Goal: Information Seeking & Learning: Check status

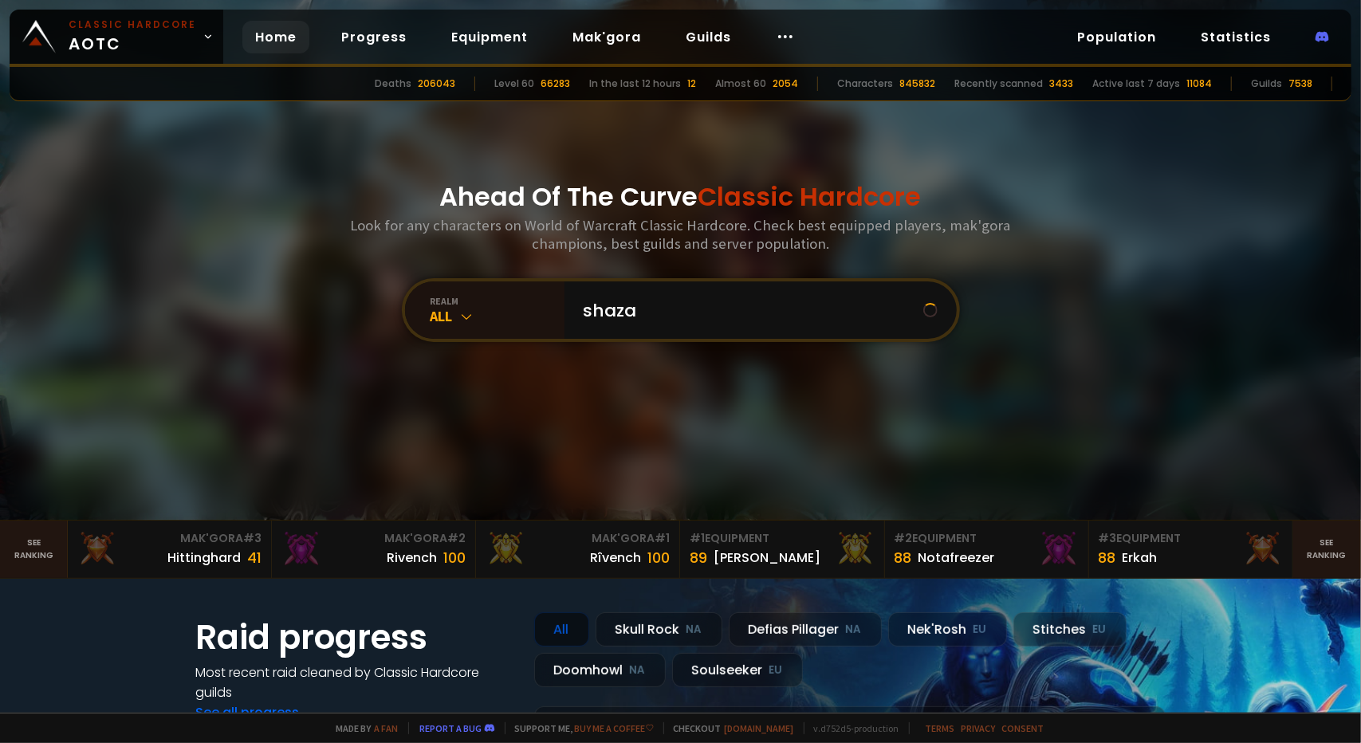
type input "shazam"
click at [685, 308] on input "text" at bounding box center [755, 309] width 363 height 57
type input "ryumage"
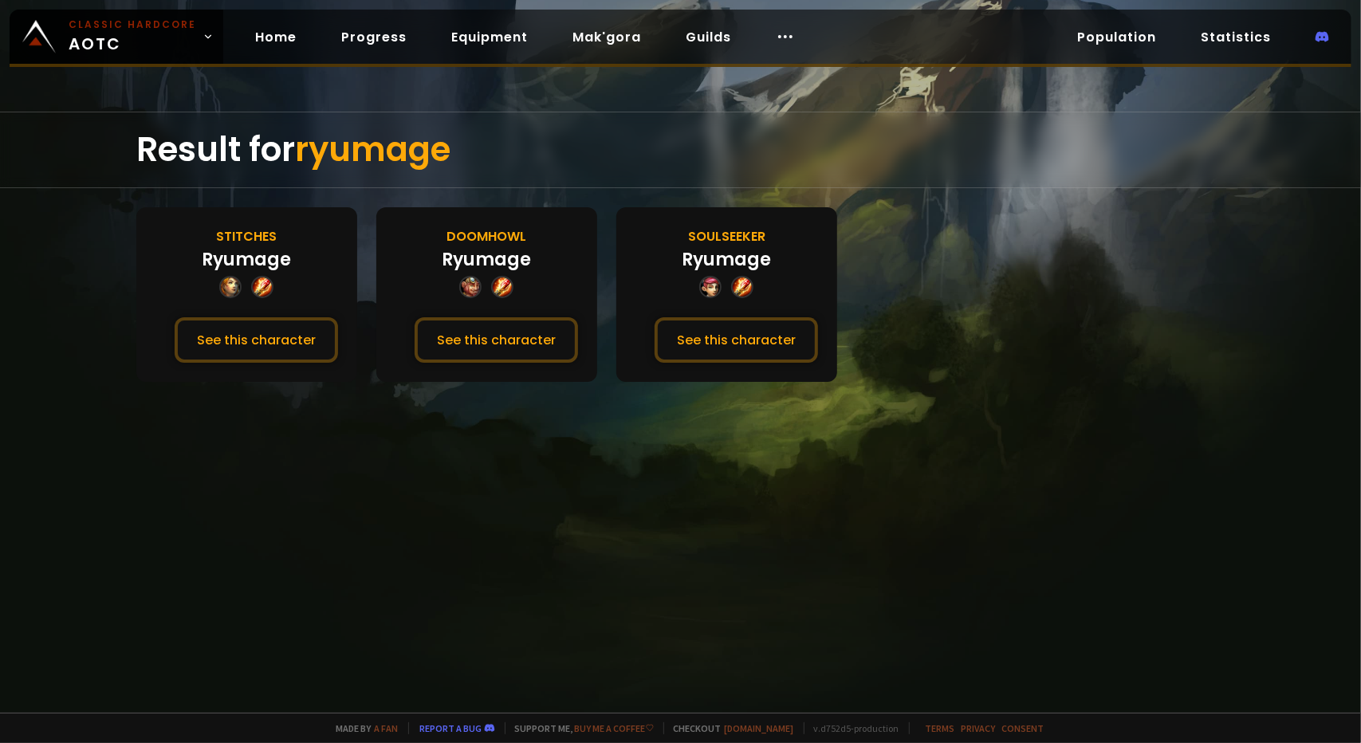
drag, startPoint x: 689, startPoint y: 339, endPoint x: 631, endPoint y: 383, distance: 72.2
click at [593, 427] on div "Result for ryumage Stitches Ryumage See this character Doomhowl Ryumage See thi…" at bounding box center [680, 412] width 1361 height 601
click at [696, 342] on button "See this character" at bounding box center [735, 339] width 163 height 45
click at [206, 326] on button "See this character" at bounding box center [256, 339] width 163 height 45
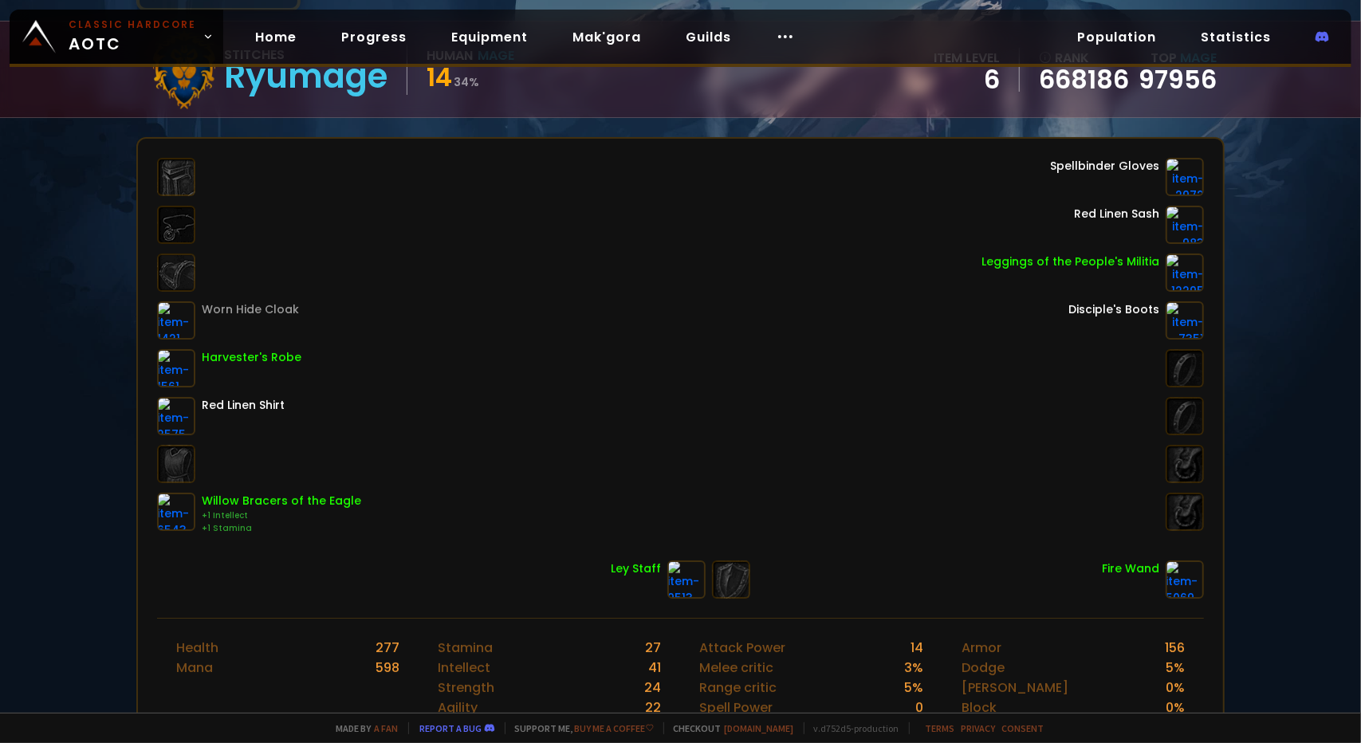
scroll to position [159, 0]
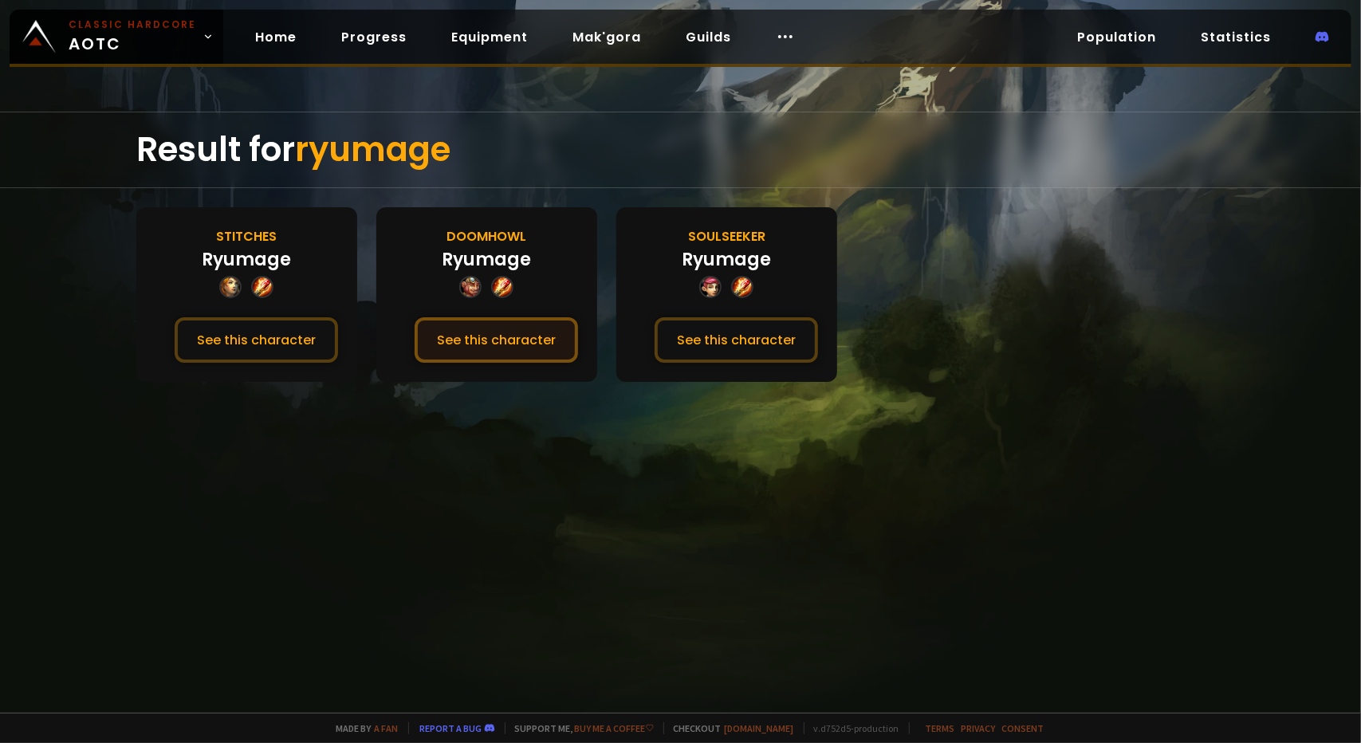
click at [505, 352] on button "See this character" at bounding box center [496, 339] width 163 height 45
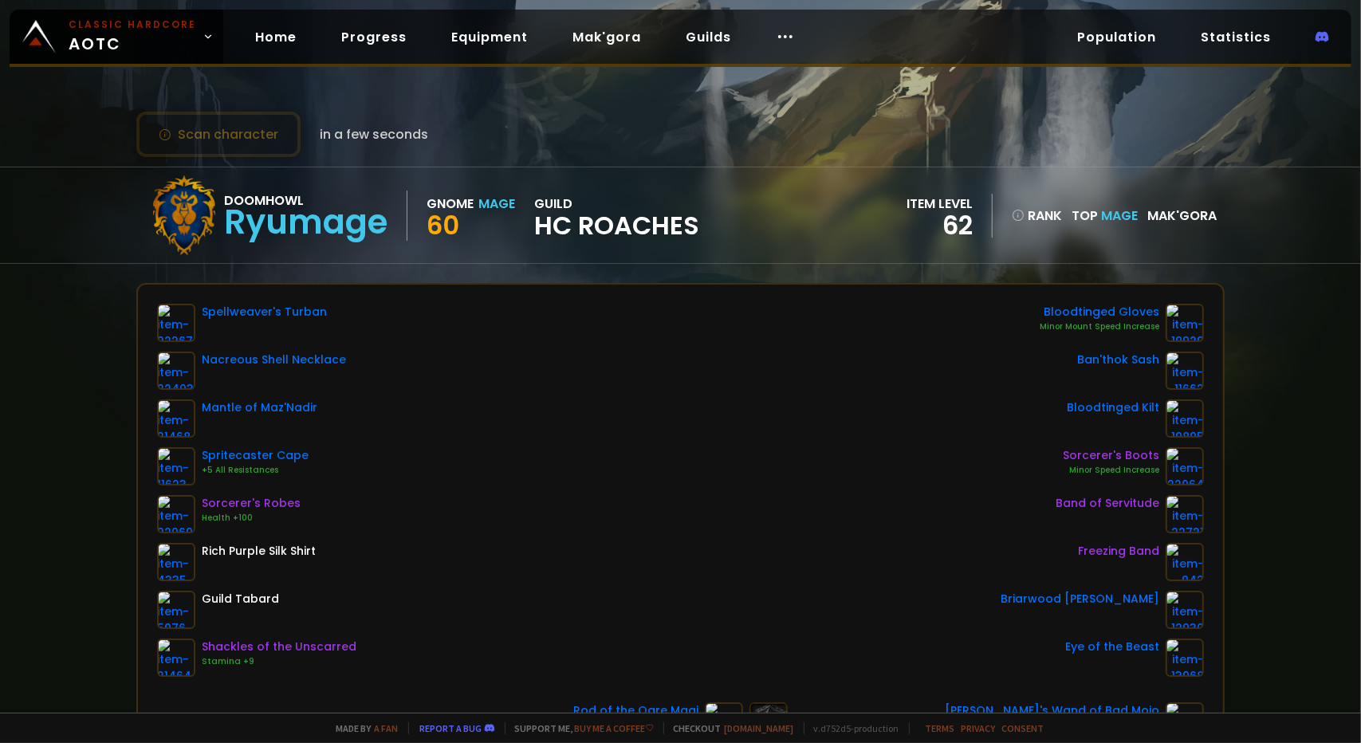
click at [616, 230] on span "HC Roaches" at bounding box center [616, 226] width 165 height 24
click at [622, 222] on span "HC Roaches" at bounding box center [616, 226] width 165 height 24
